Goal: Contribute content: Add original content to the website for others to see

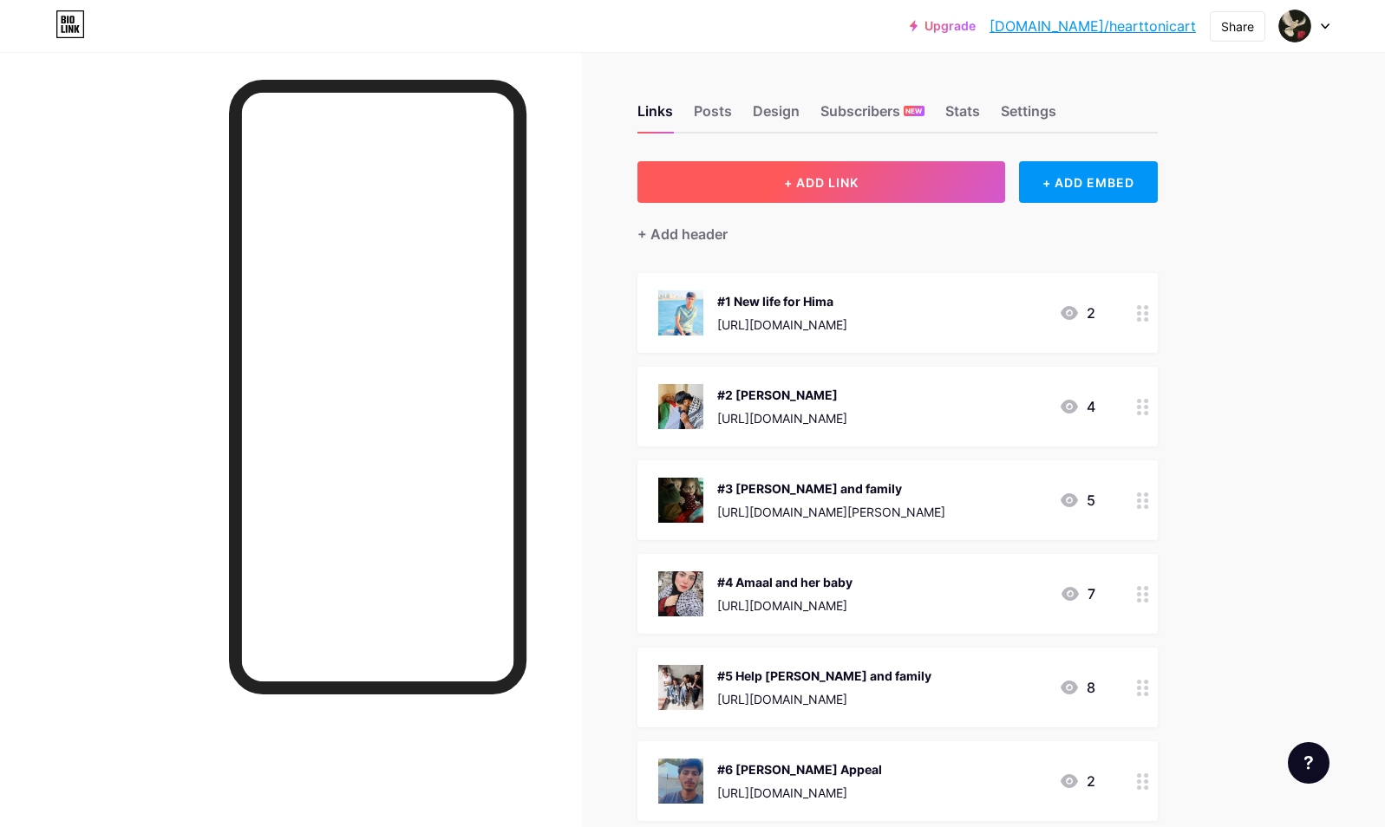
click at [847, 186] on span "+ ADD LINK" at bounding box center [821, 182] width 75 height 15
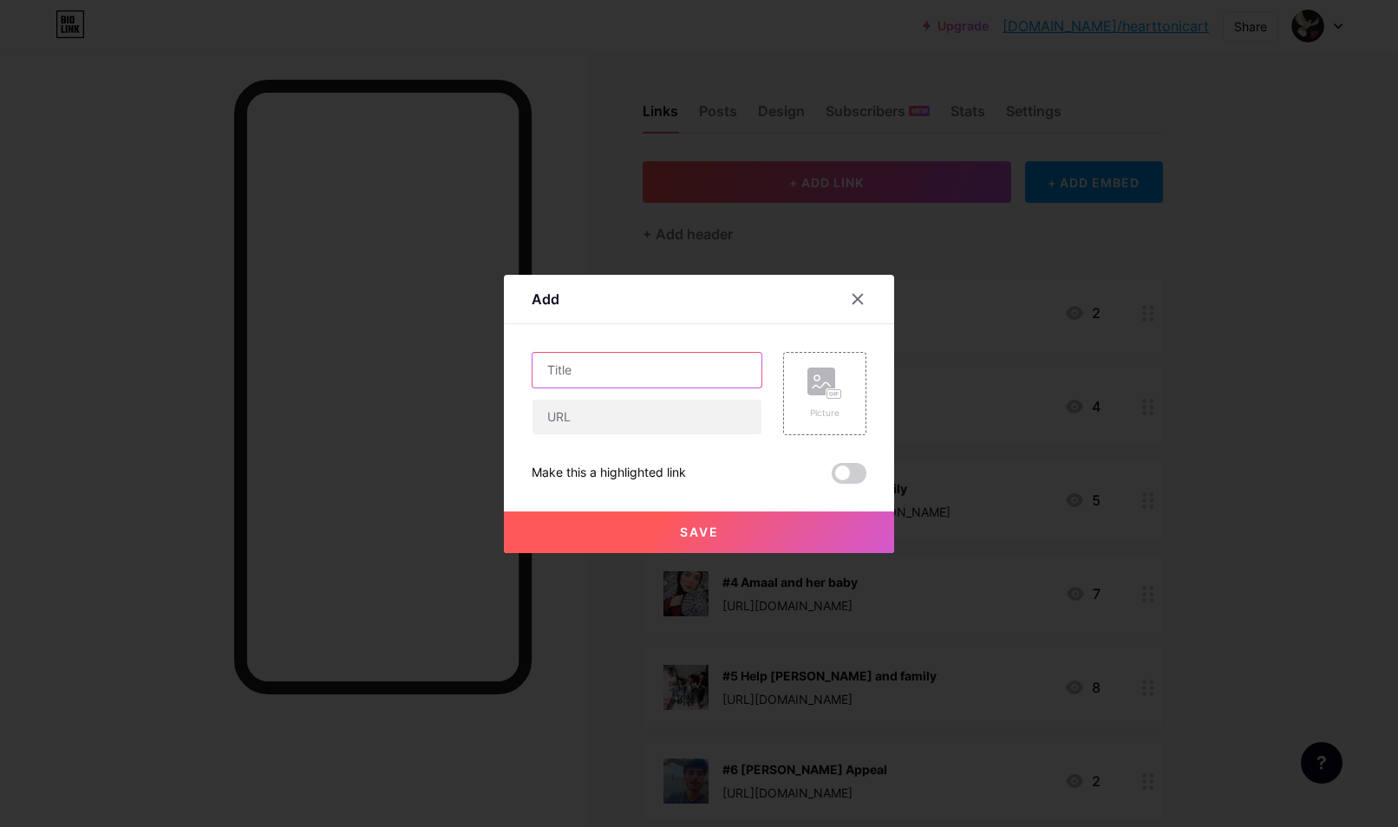
click at [604, 366] on input "text" at bounding box center [646, 370] width 229 height 35
type input "Raneem"
paste input "[URL][DOMAIN_NAME]"
type input "[URL][DOMAIN_NAME]"
click at [814, 398] on icon at bounding box center [824, 384] width 35 height 32
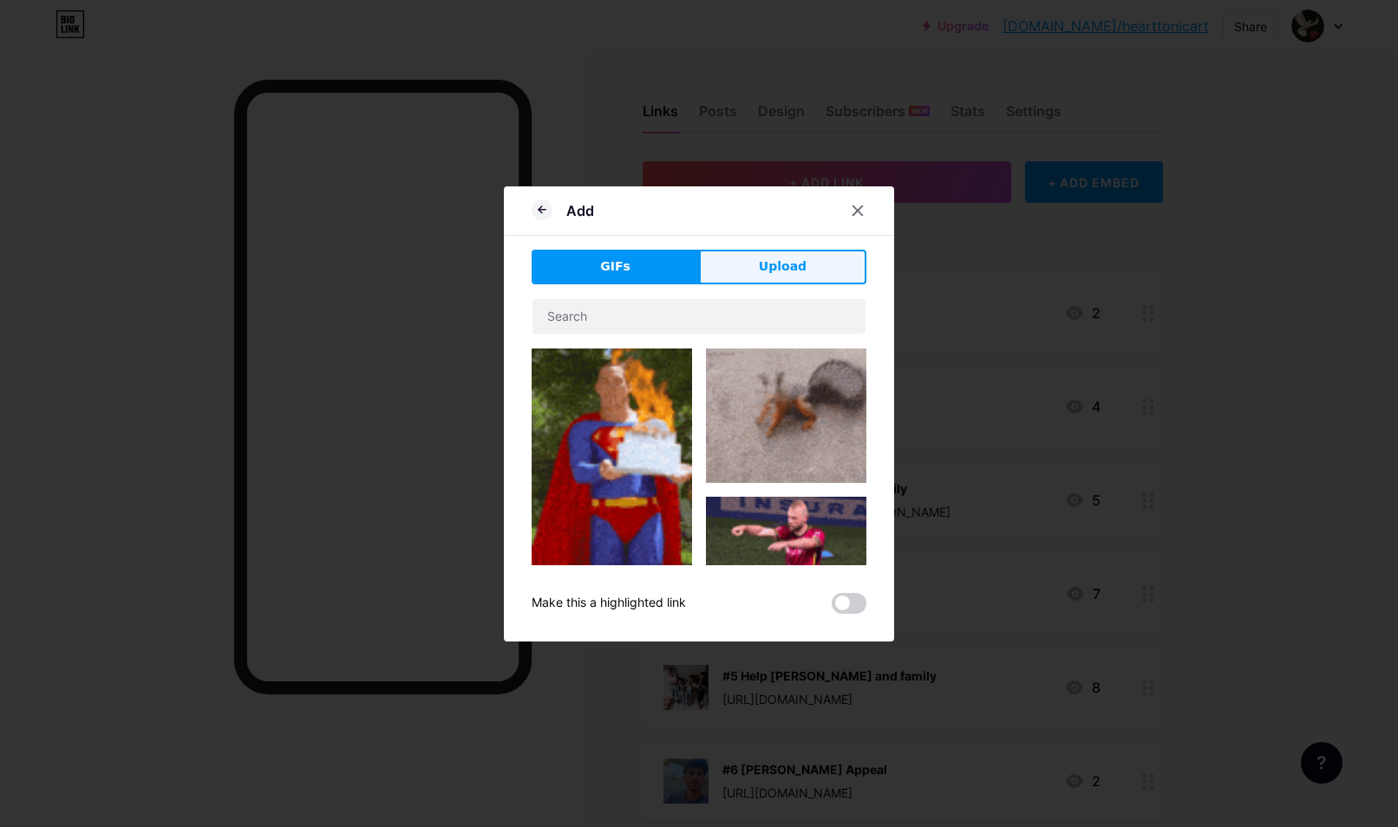
click at [740, 268] on button "Upload" at bounding box center [782, 267] width 167 height 35
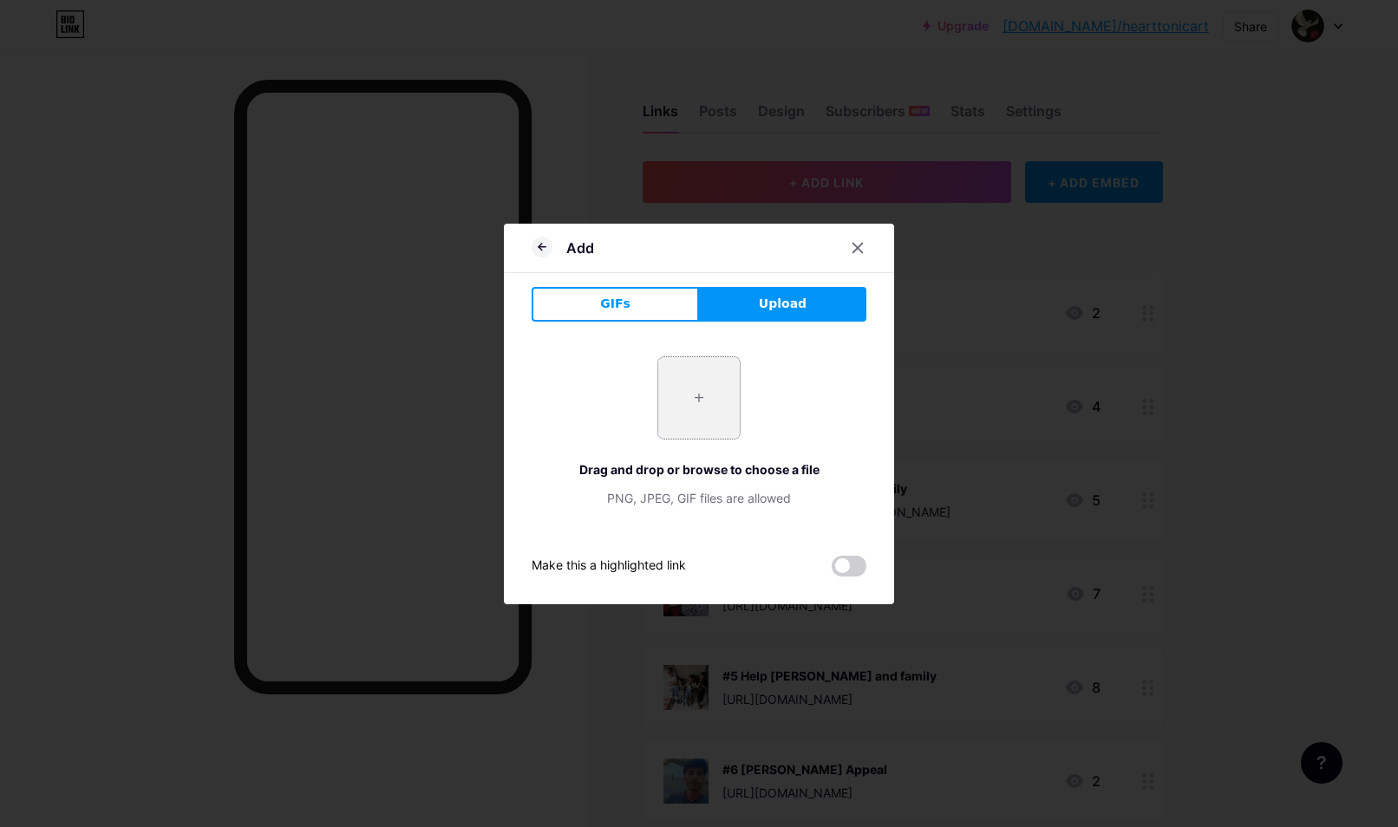
click at [692, 404] on input "file" at bounding box center [699, 398] width 82 height 82
type input "C:\fakepath\raneem.jpg"
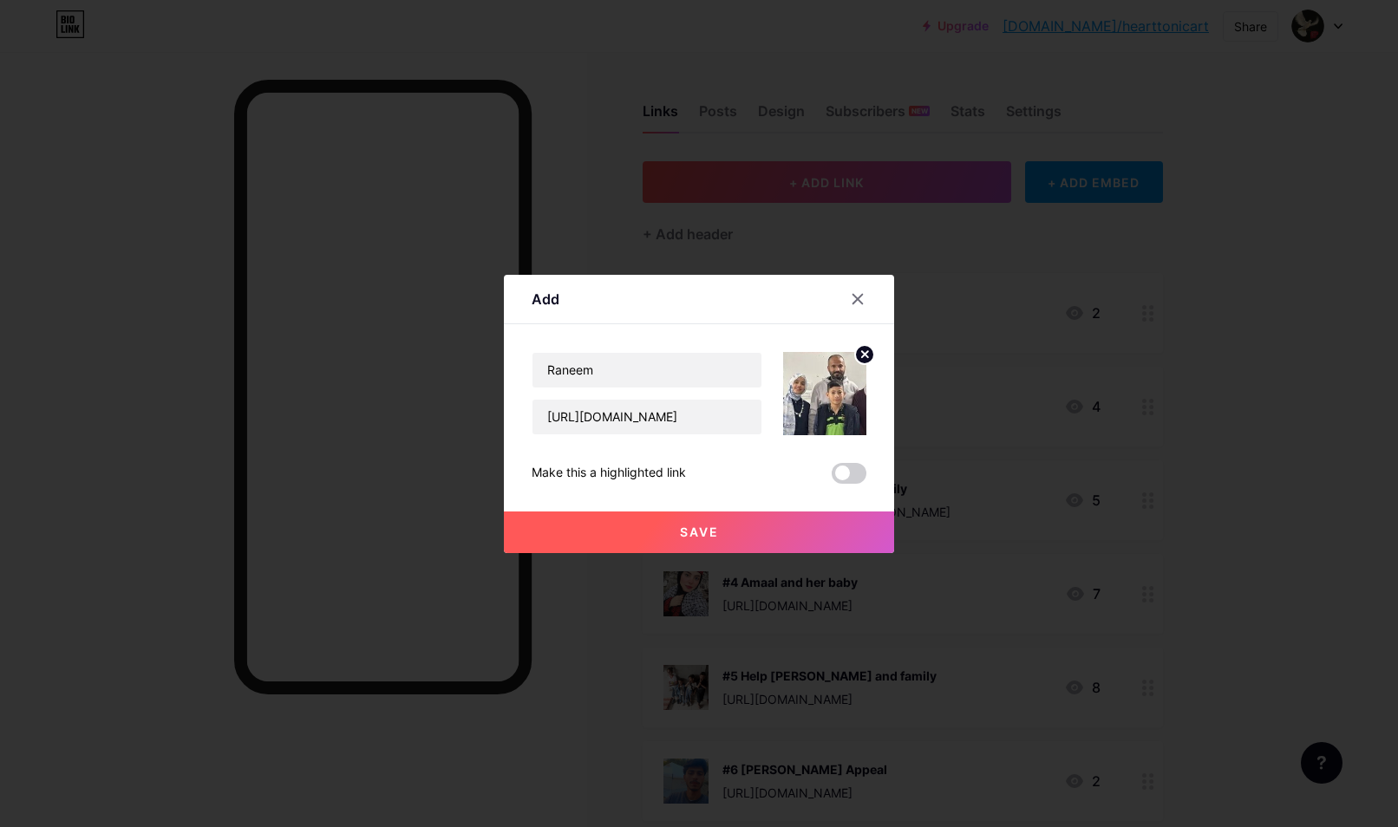
click at [758, 531] on button "Save" at bounding box center [699, 533] width 390 height 42
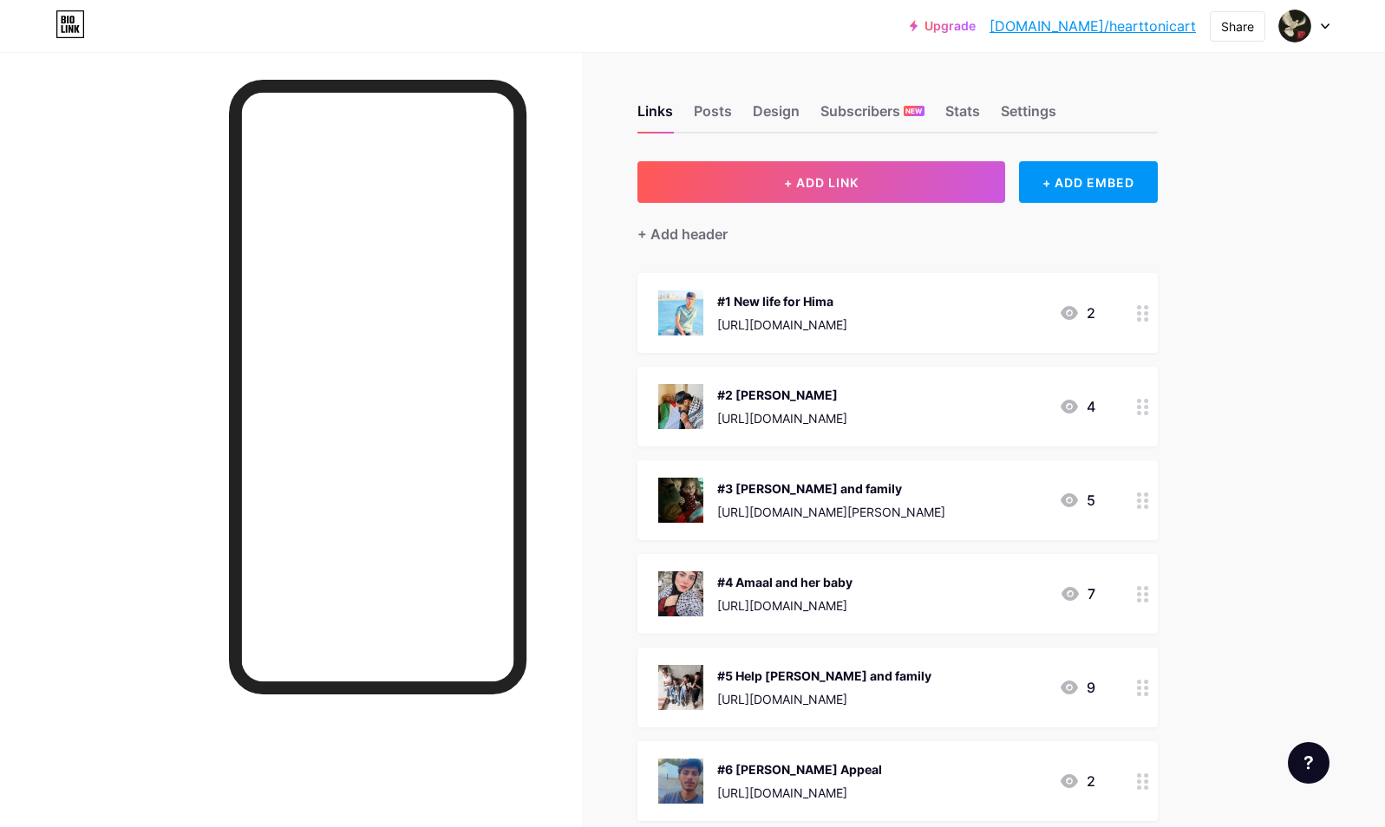
click at [1252, 422] on div "Upgrade [DOMAIN_NAME]/heartt... [DOMAIN_NAME]/hearttonicart Share Switch accoun…" at bounding box center [692, 769] width 1385 height 1538
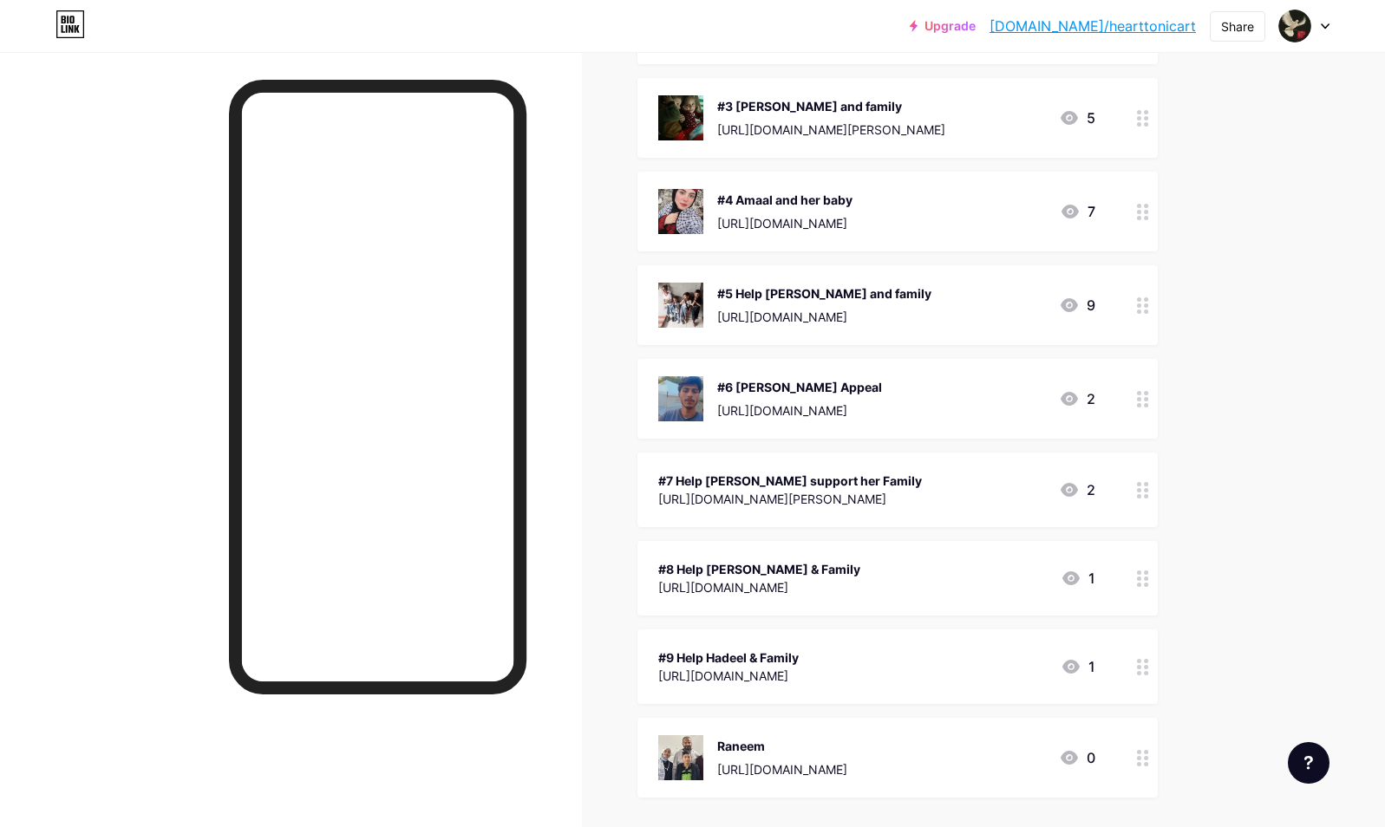
scroll to position [590, 0]
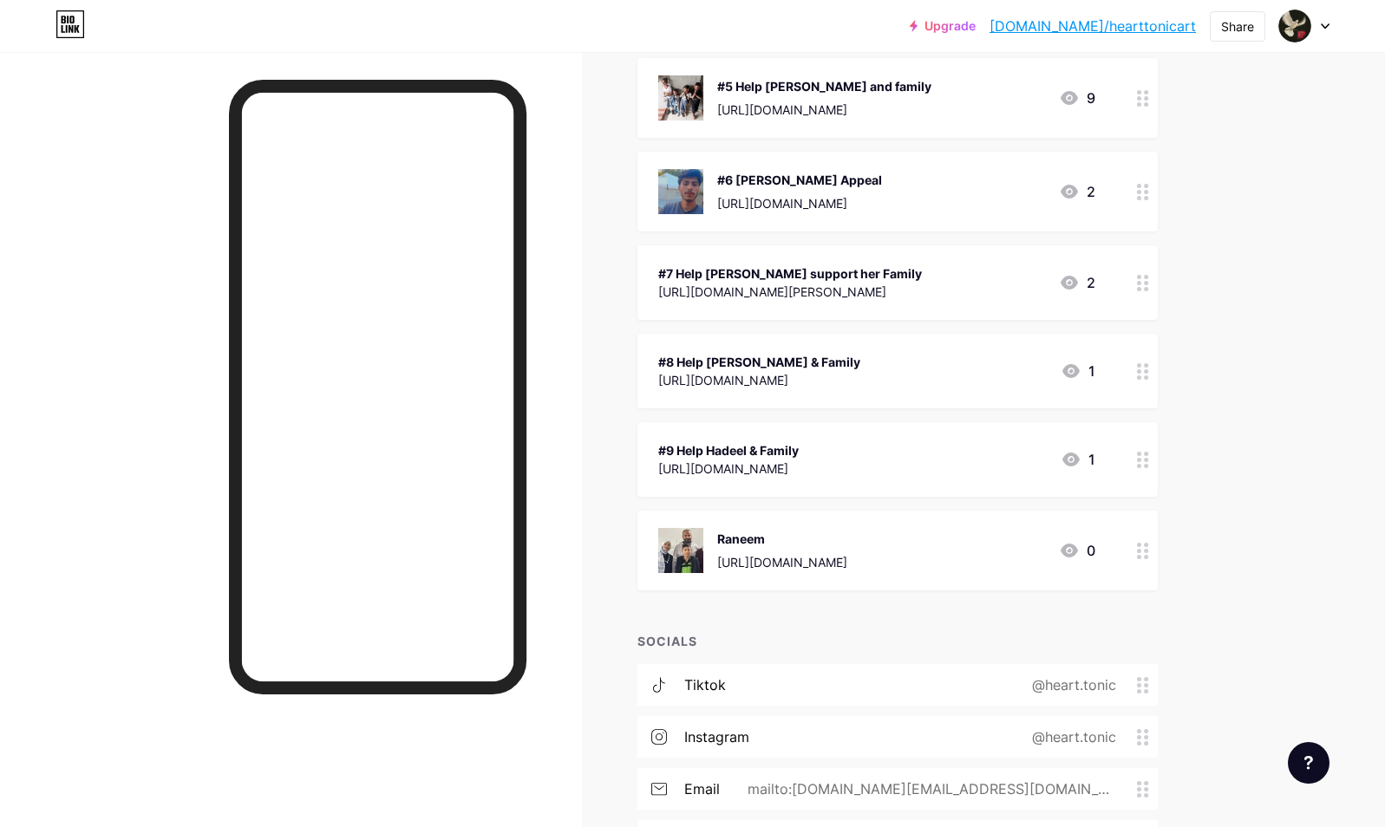
click at [902, 576] on div "Raneem [URL][DOMAIN_NAME] 0" at bounding box center [897, 551] width 520 height 80
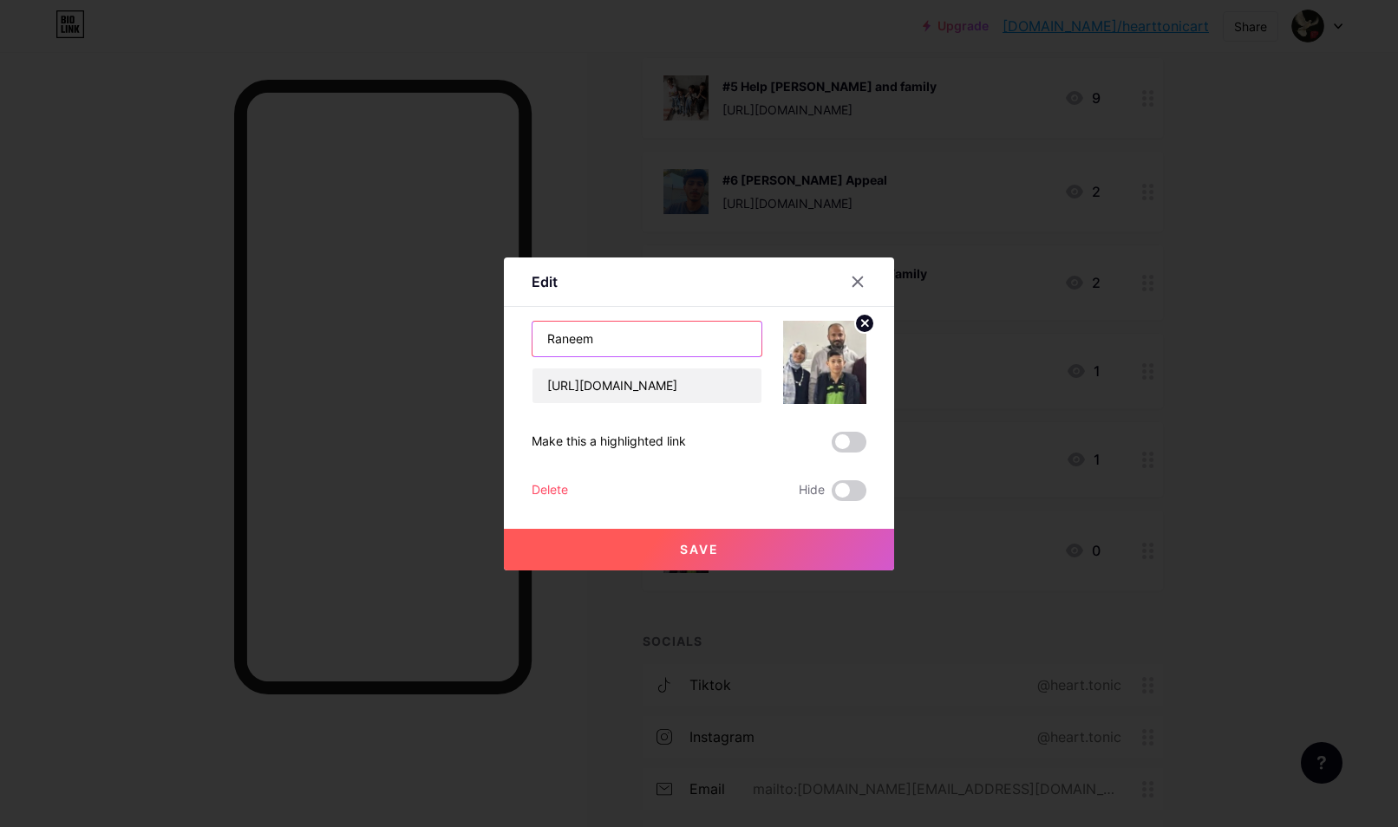
click at [542, 345] on input "Raneem" at bounding box center [646, 339] width 229 height 35
type input "#10 Raneem"
click at [652, 547] on button "Save" at bounding box center [699, 550] width 390 height 42
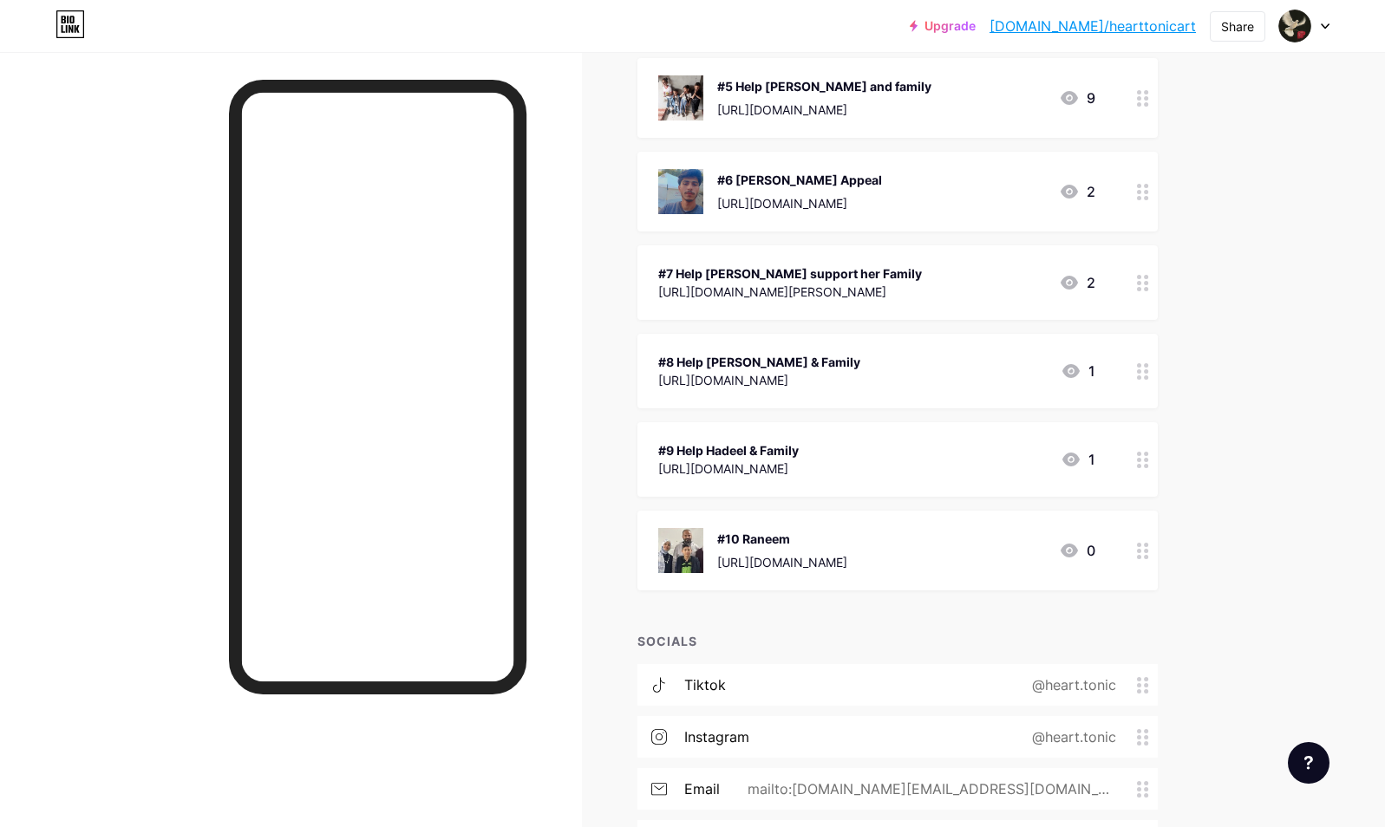
click at [847, 536] on div "#10 Raneem" at bounding box center [782, 539] width 130 height 18
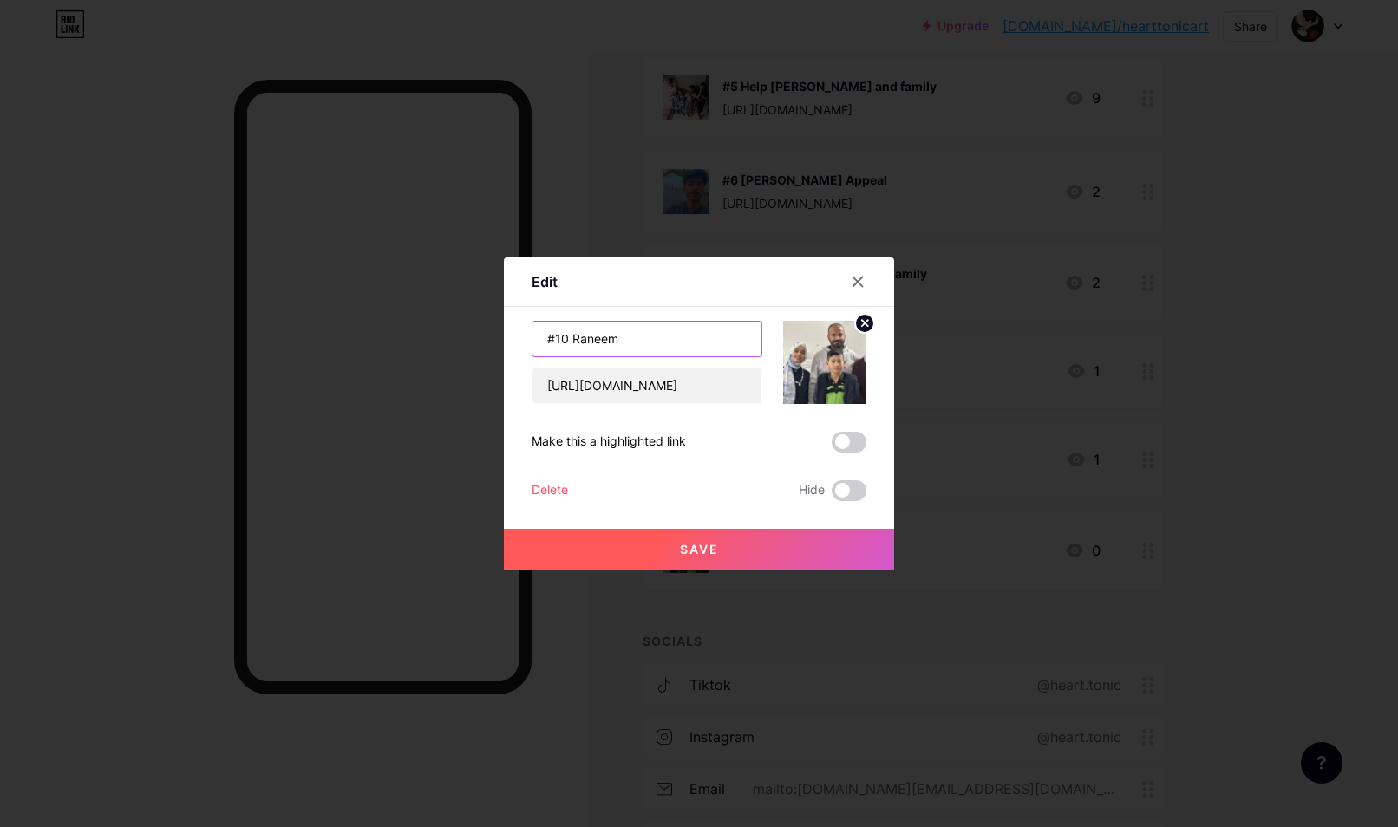
click at [620, 337] on input "#10 Raneem" at bounding box center [646, 339] width 229 height 35
paste input "🎨🖌️"
type input "#10 Raneem 🎨🖌️"
click at [714, 541] on button "Save" at bounding box center [699, 550] width 390 height 42
